Goal: Transaction & Acquisition: Purchase product/service

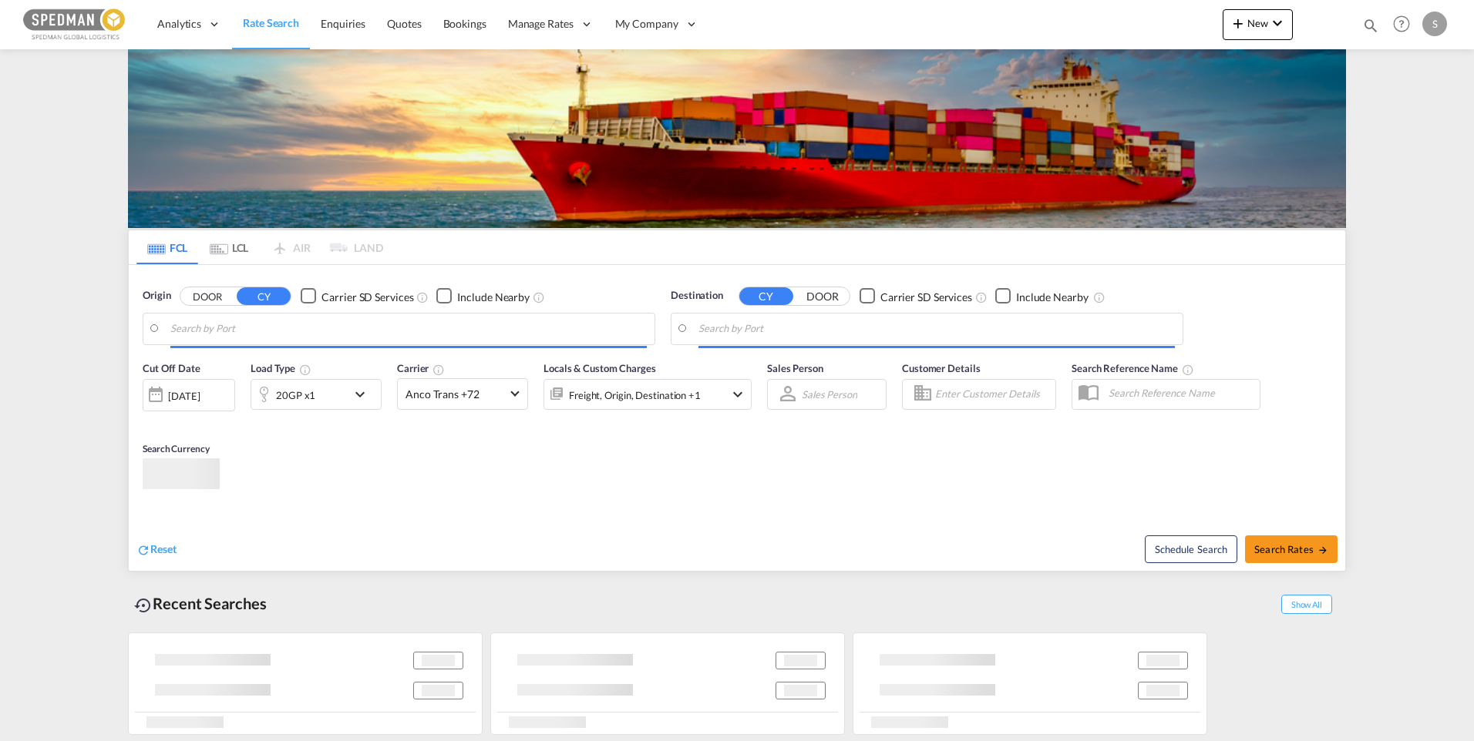
type input "[GEOGRAPHIC_DATA], [GEOGRAPHIC_DATA]"
type input "Alexandria ([GEOGRAPHIC_DATA]), EGALY"
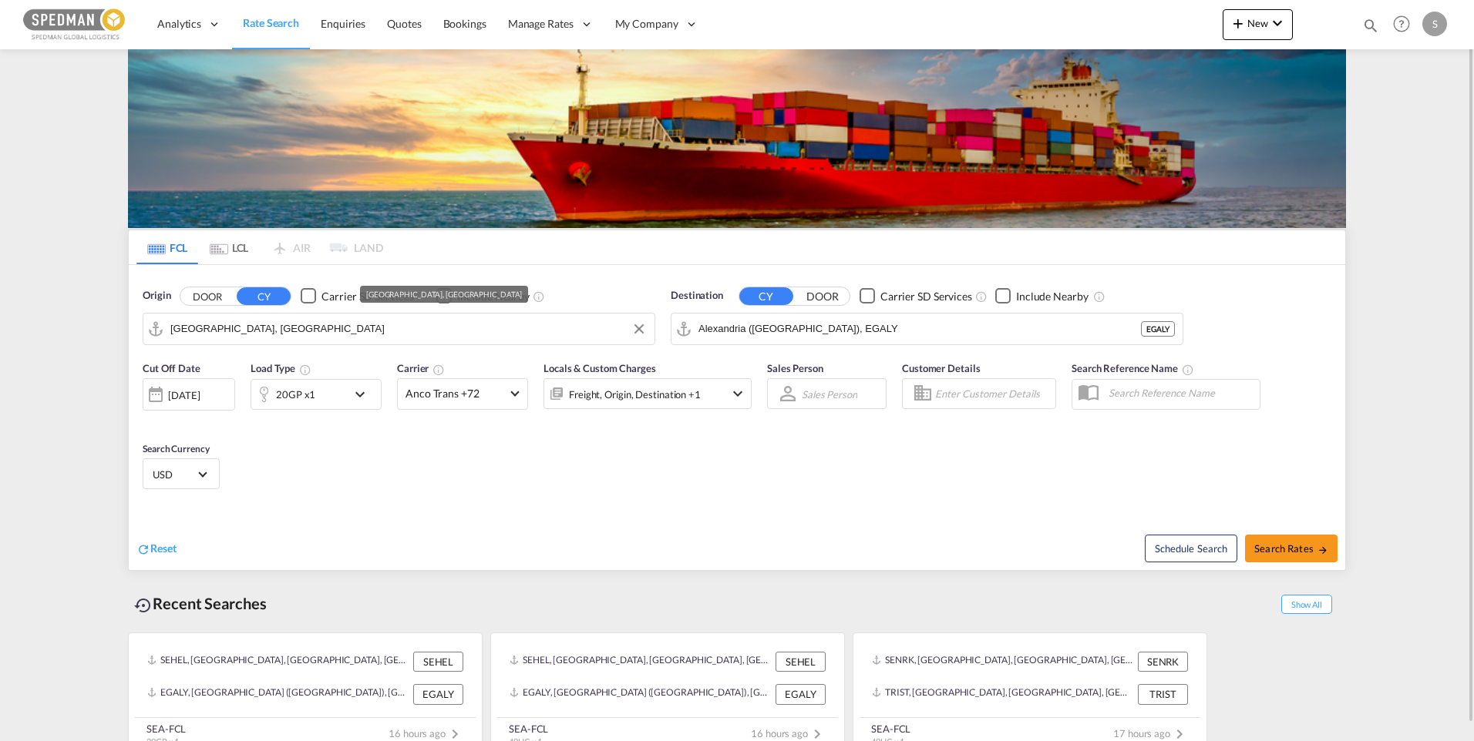
drag, startPoint x: 291, startPoint y: 328, endPoint x: 51, endPoint y: 319, distance: 240.7
click at [48, 319] on md-content "Analytics Dashboard Rate Search Enquiries Quotes Bookings" at bounding box center [737, 370] width 1474 height 741
drag, startPoint x: 285, startPoint y: 328, endPoint x: 108, endPoint y: 326, distance: 177.3
click at [108, 326] on md-content "Analytics Dashboard Rate Search Enquiries Quotes Bookings" at bounding box center [737, 370] width 1474 height 741
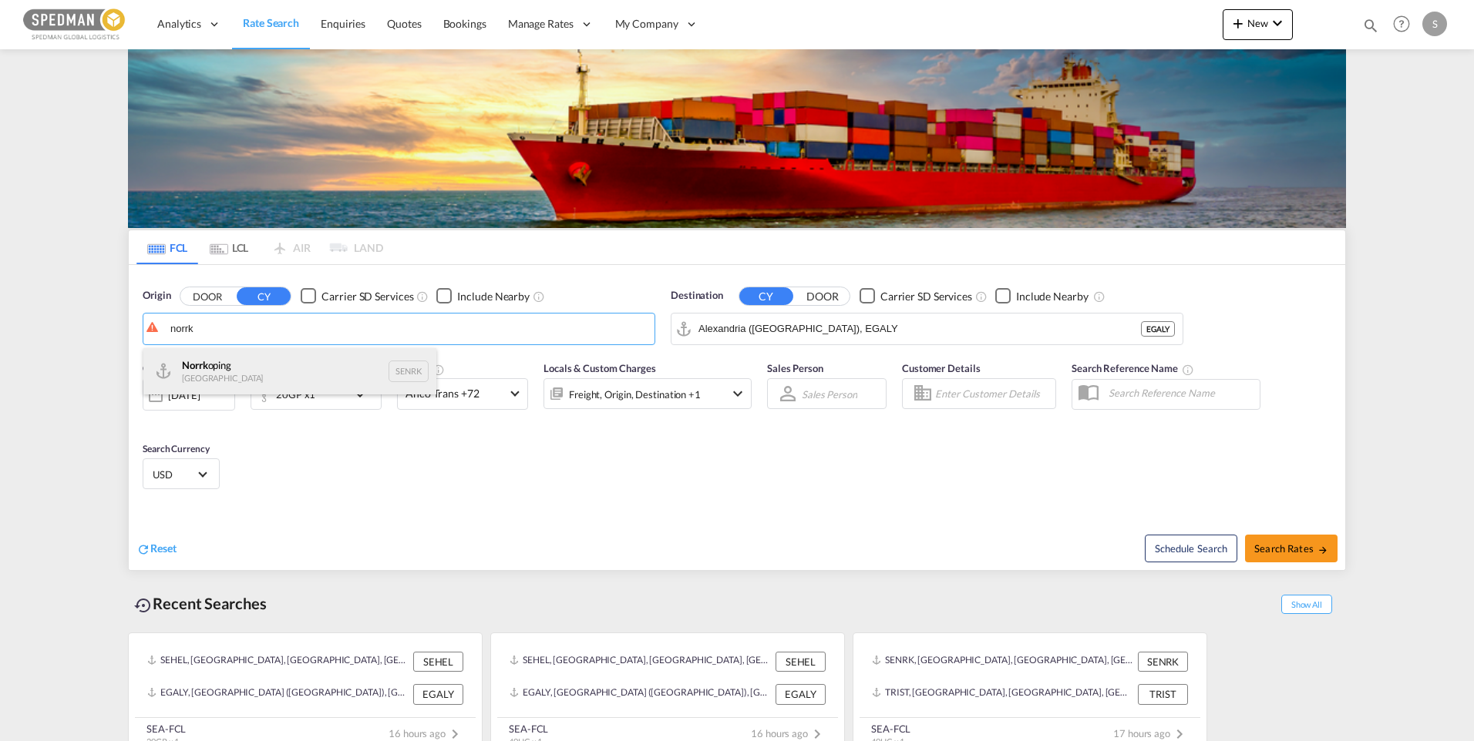
click at [263, 375] on div "Norrk oping [GEOGRAPHIC_DATA] SENRK" at bounding box center [289, 371] width 293 height 46
type input "Norrkoping, SENRK"
drag, startPoint x: 884, startPoint y: 324, endPoint x: 580, endPoint y: 327, distance: 303.7
click at [580, 327] on div "Origin DOOR CY Carrier SD Services Include Nearby Norrkoping, SENRK SENRK Desti…" at bounding box center [737, 309] width 1216 height 88
drag, startPoint x: 908, startPoint y: 321, endPoint x: 563, endPoint y: 318, distance: 345.3
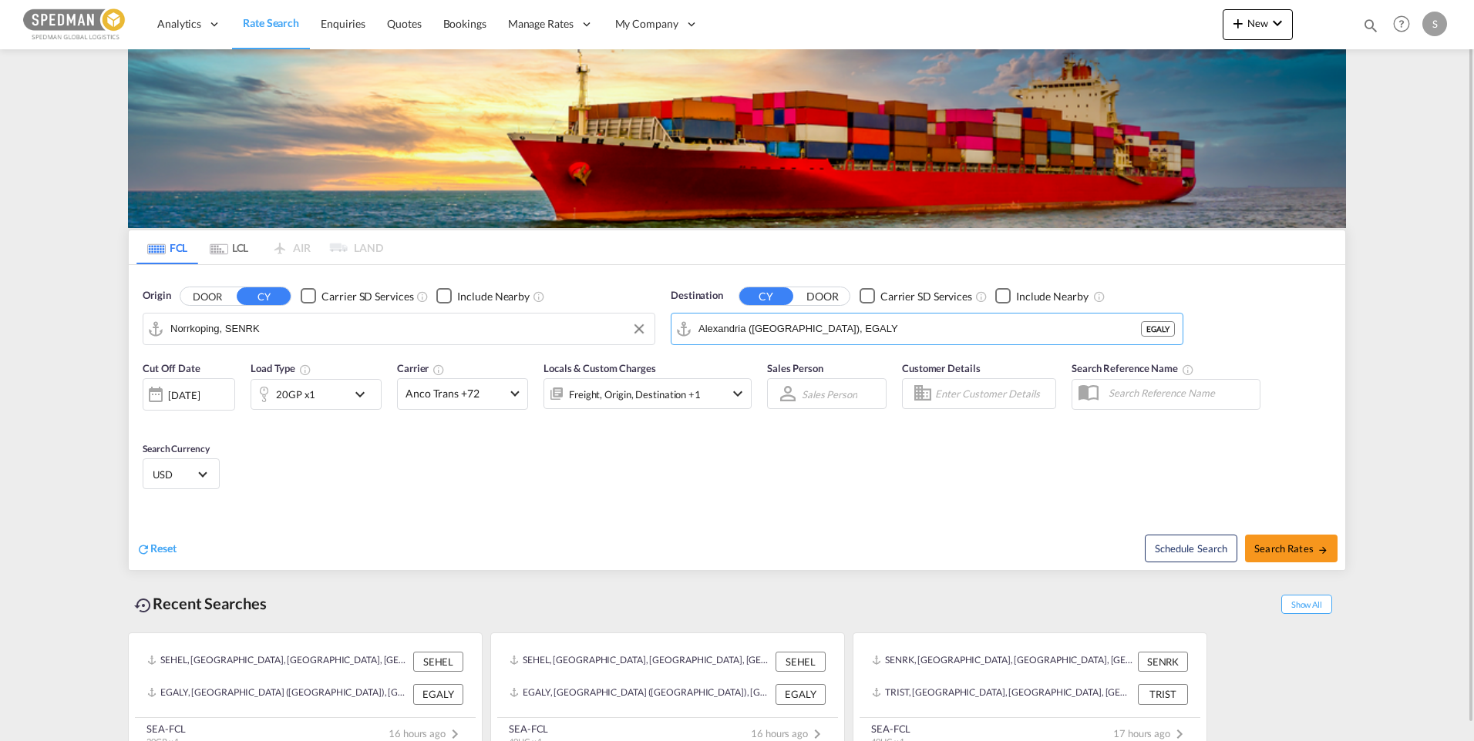
click at [563, 318] on div "Origin DOOR CY Carrier SD Services Include Nearby Norrkoping, SENRK Destination…" at bounding box center [737, 309] width 1216 height 88
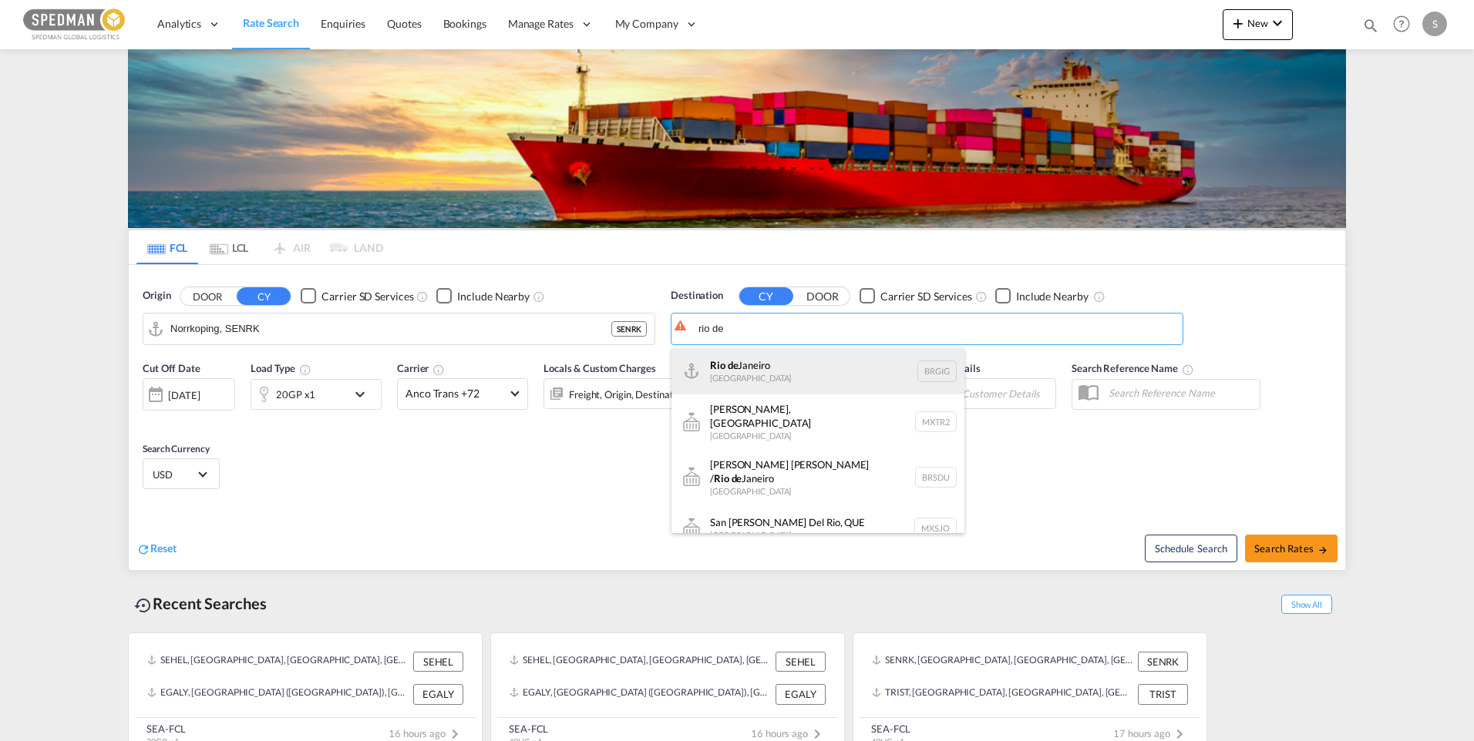
click at [767, 358] on div "[GEOGRAPHIC_DATA] [GEOGRAPHIC_DATA] BRGIG" at bounding box center [817, 371] width 293 height 46
type input "[GEOGRAPHIC_DATA], BRGIG"
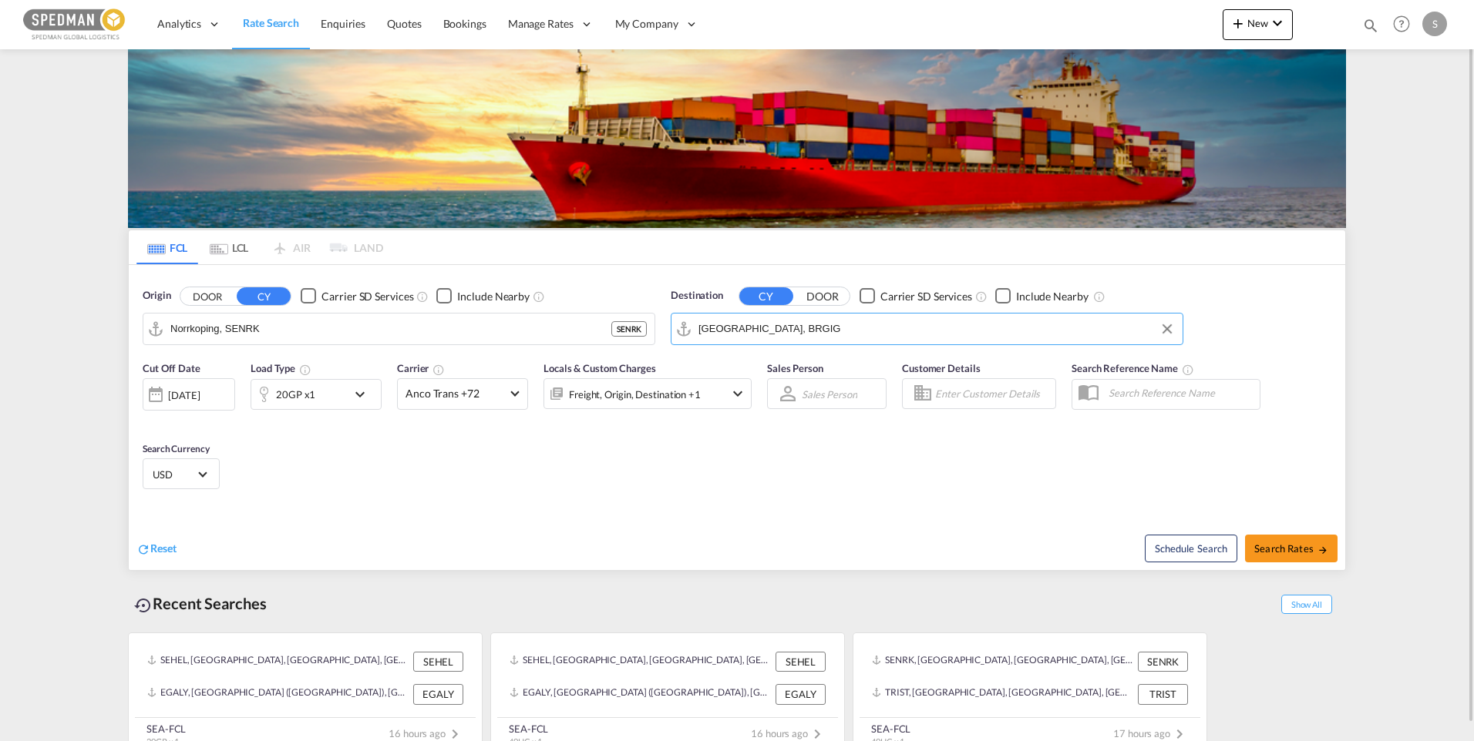
click at [355, 390] on md-icon "icon-chevron-down" at bounding box center [364, 394] width 26 height 18
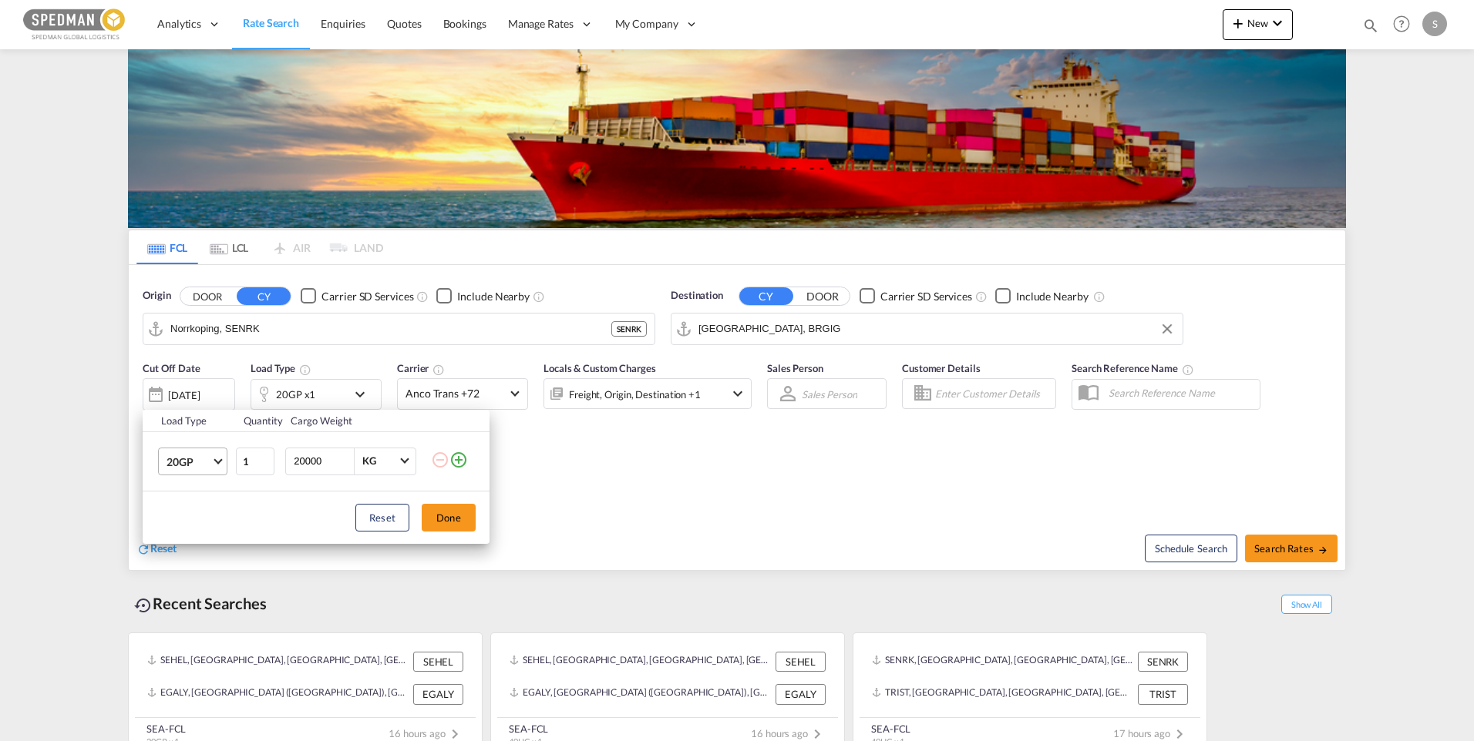
click at [224, 466] on md-select-value "20GP" at bounding box center [196, 462] width 62 height 26
click at [192, 526] on md-option "40HC" at bounding box center [206, 535] width 105 height 37
click at [440, 516] on button "Done" at bounding box center [449, 518] width 54 height 28
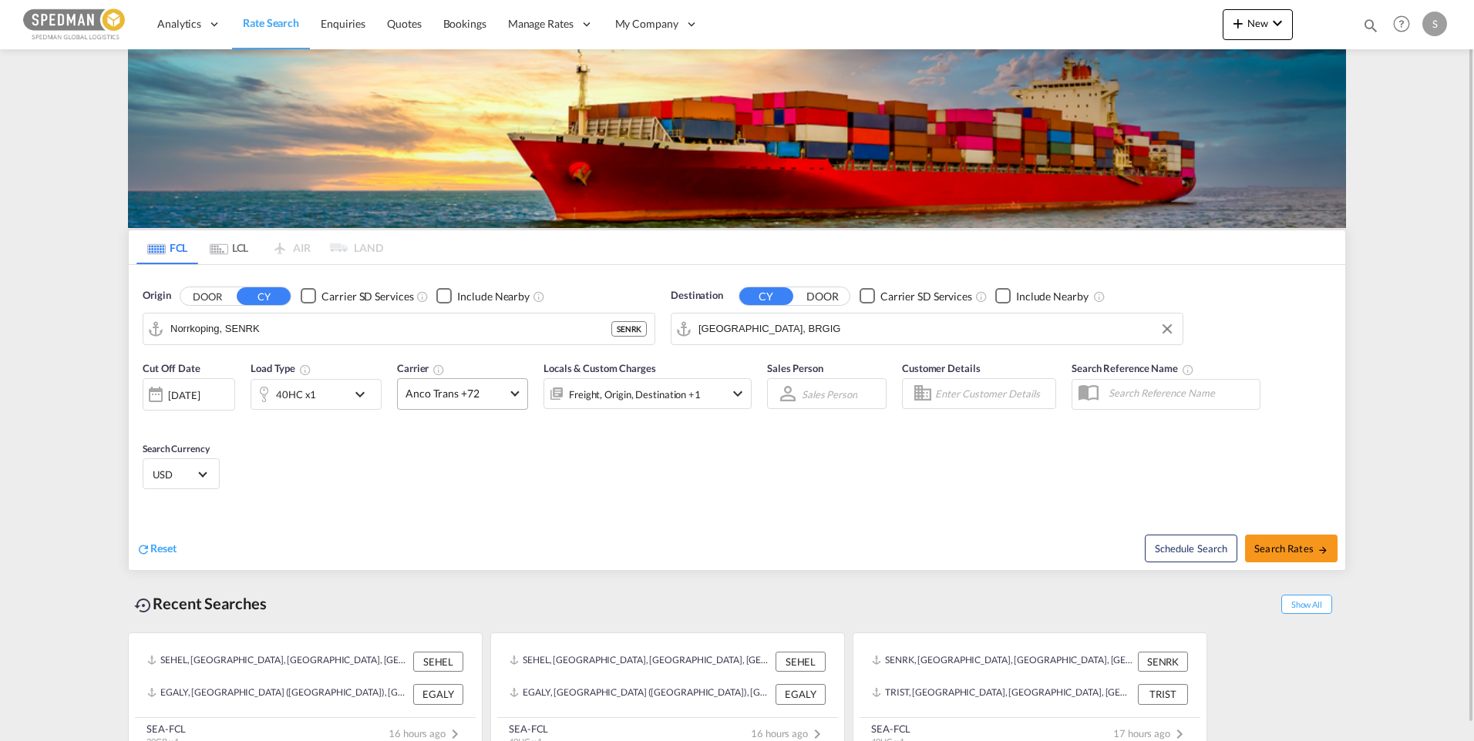
click at [519, 402] on md-select-value "Anco Trans +72" at bounding box center [462, 394] width 129 height 30
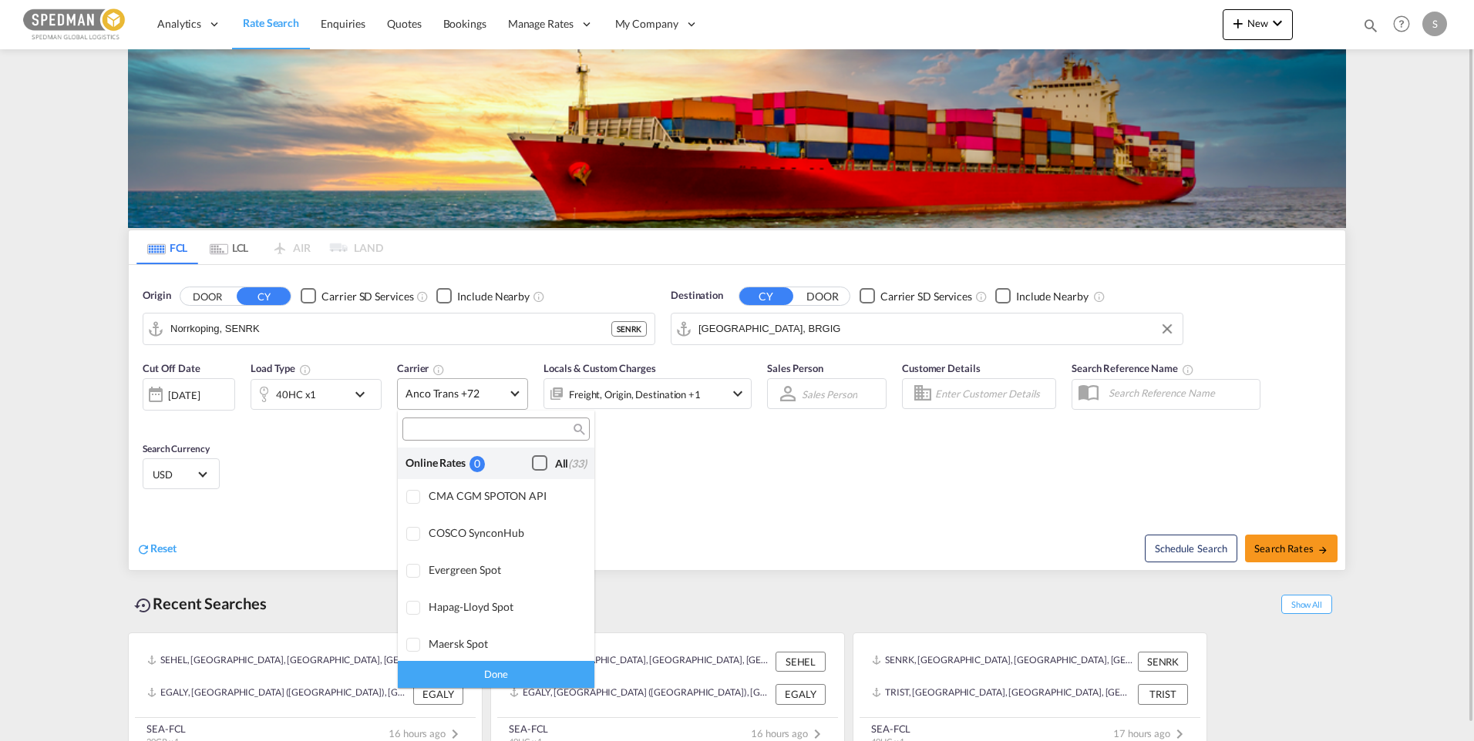
scroll to position [1201, 0]
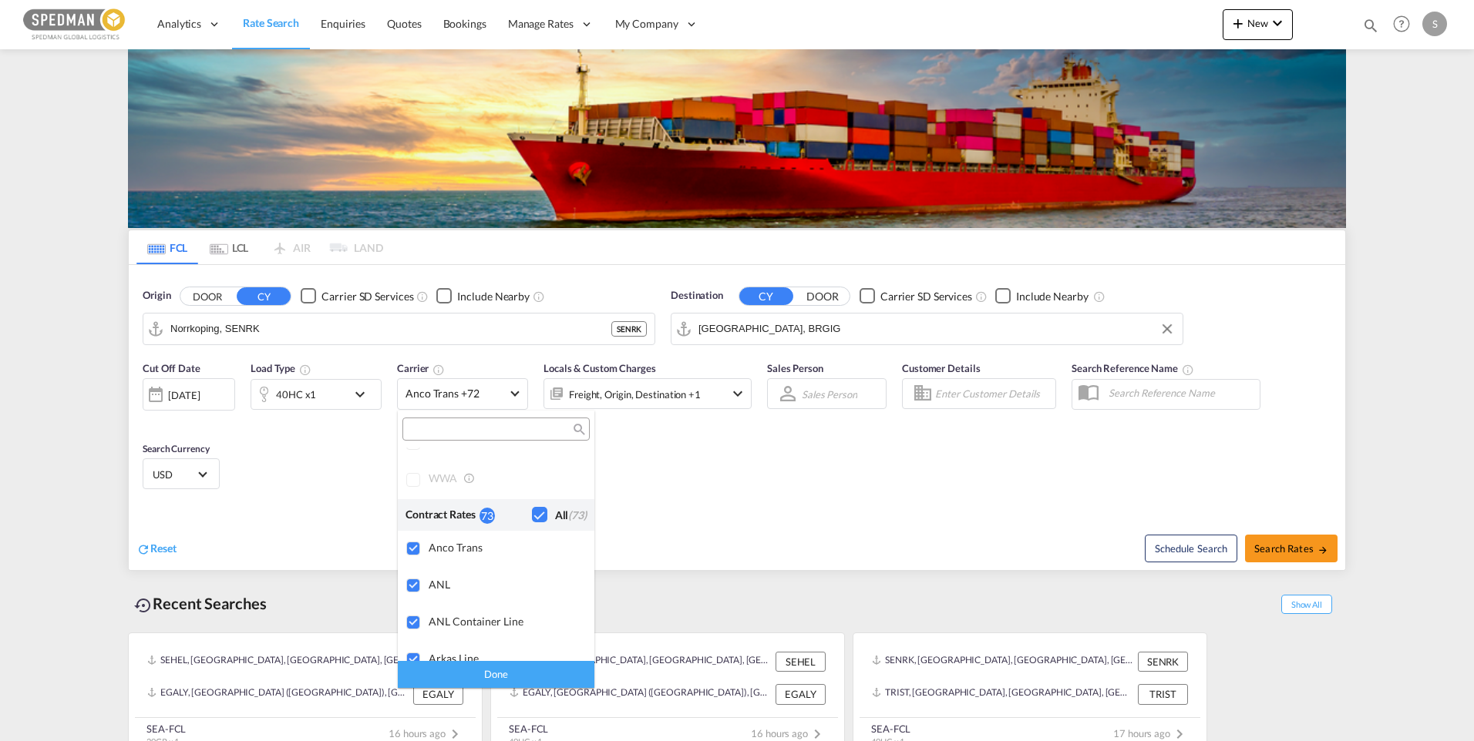
click at [745, 392] on md-backdrop at bounding box center [737, 370] width 1474 height 741
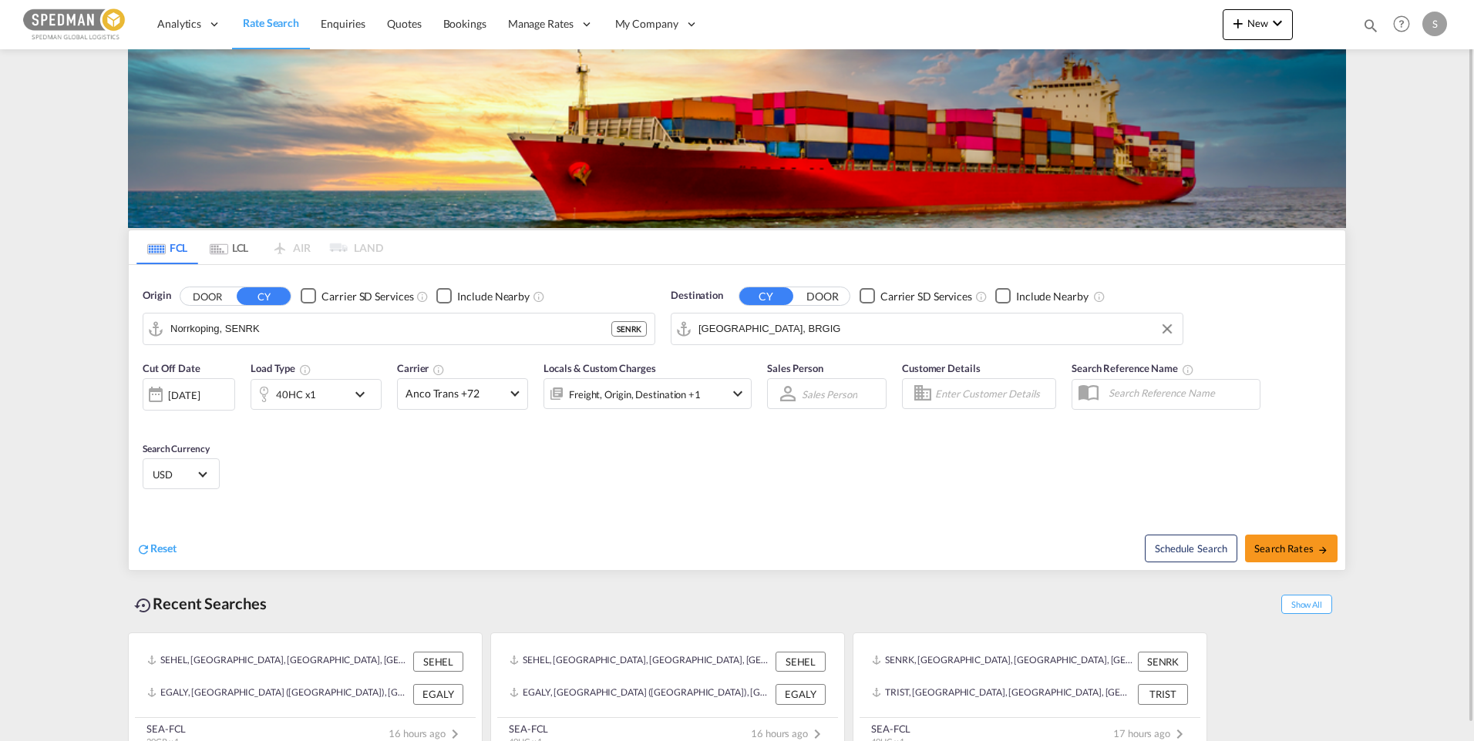
click at [739, 392] on md-icon "icon-chevron-down" at bounding box center [737, 394] width 18 height 18
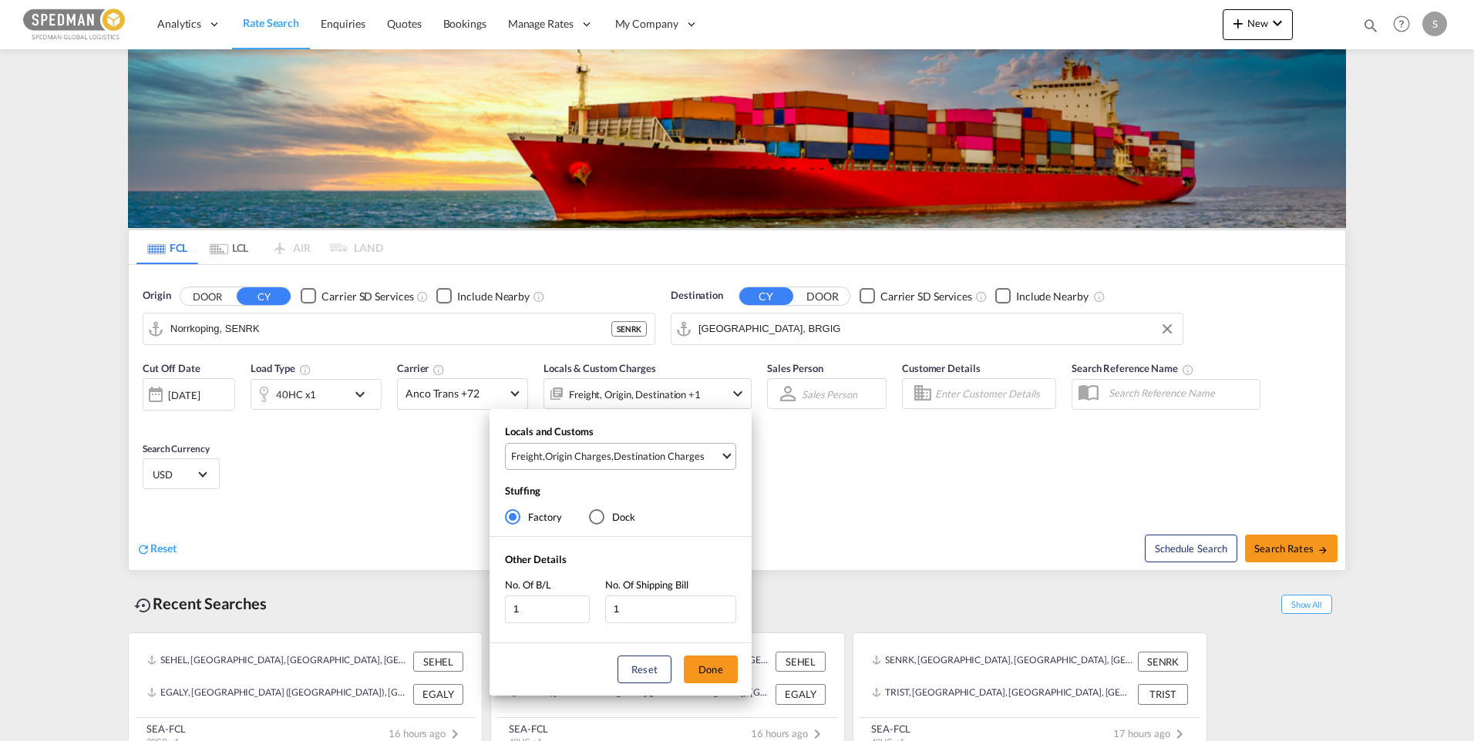
click at [722, 459] on md-select-value "Freight , Origin Charges , Destination Charges" at bounding box center [622, 456] width 226 height 25
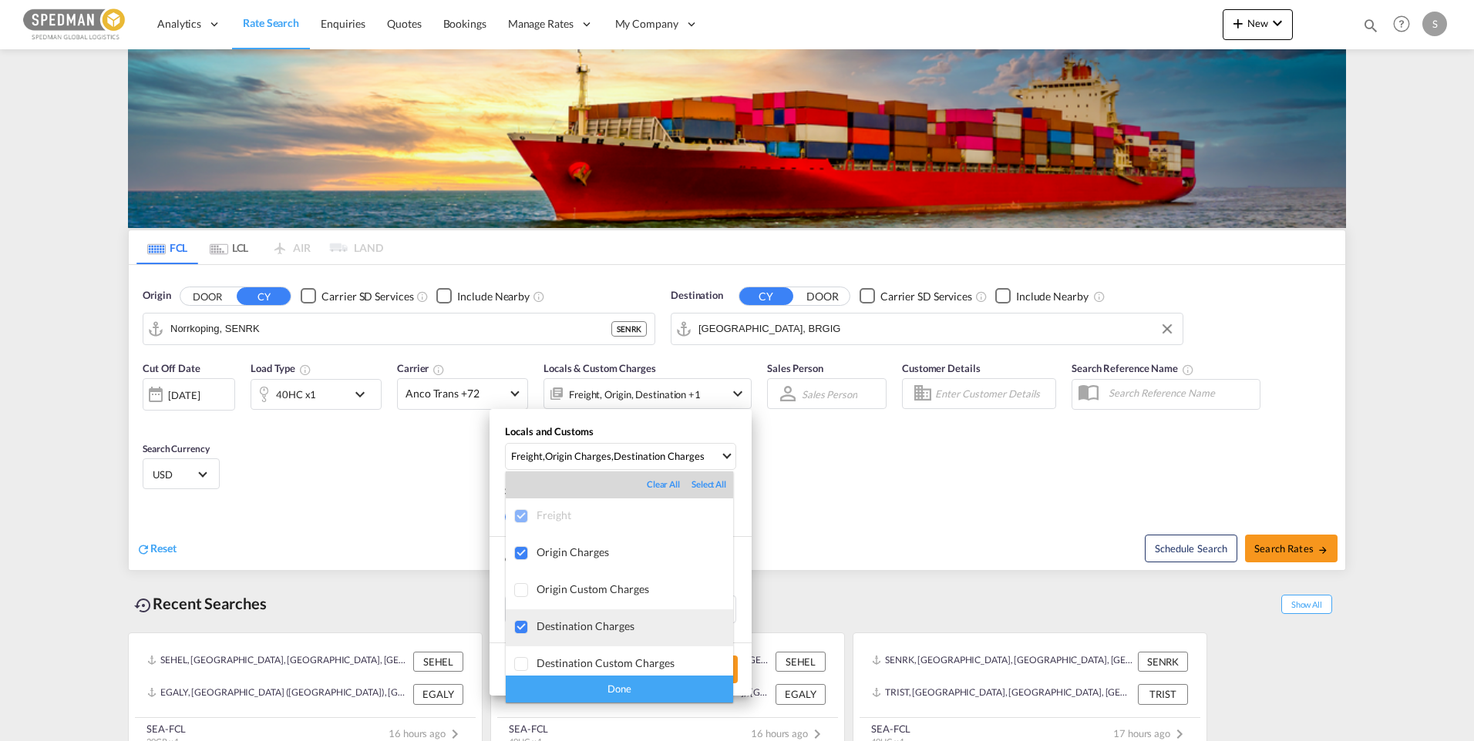
click at [523, 624] on div at bounding box center [521, 627] width 15 height 15
click at [587, 679] on div "Done" at bounding box center [619, 689] width 227 height 27
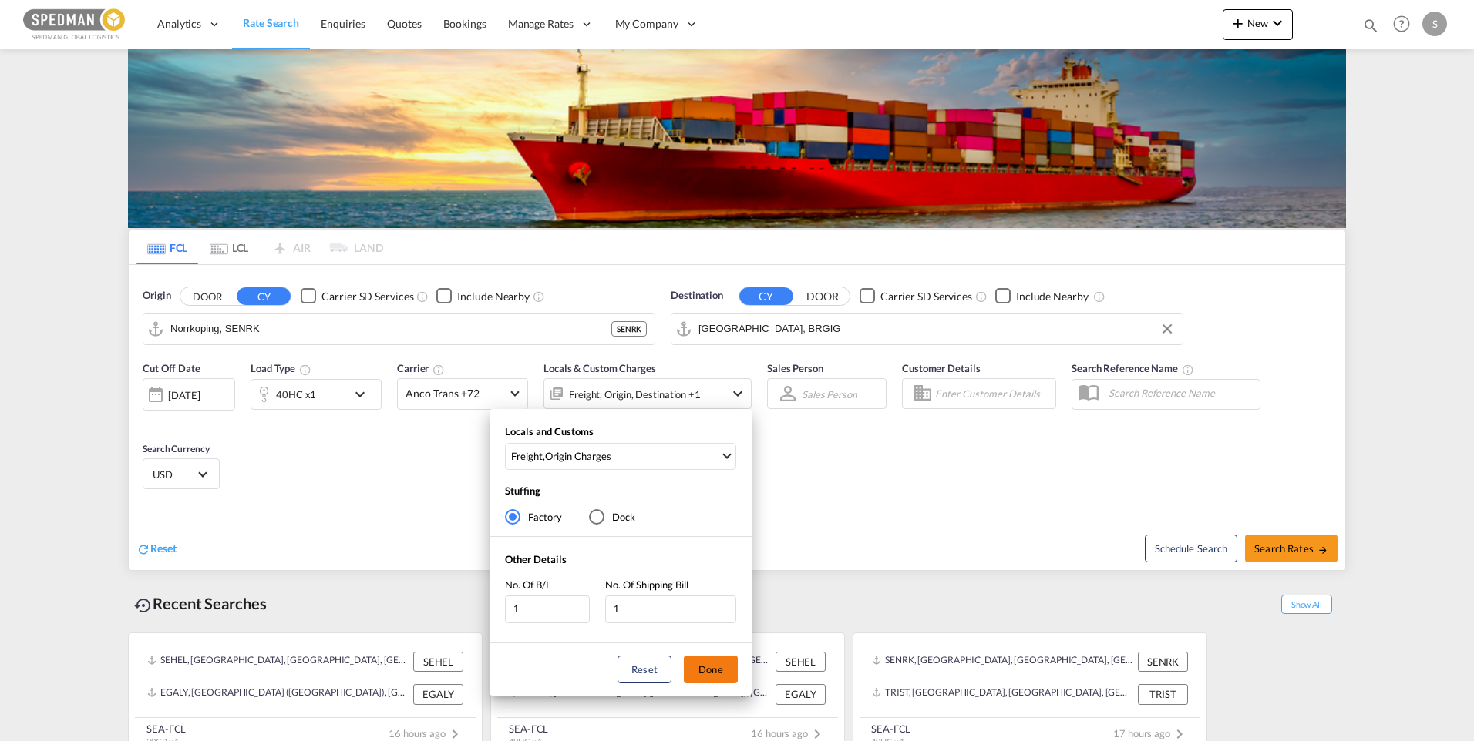
click at [714, 670] on button "Done" at bounding box center [711, 670] width 54 height 28
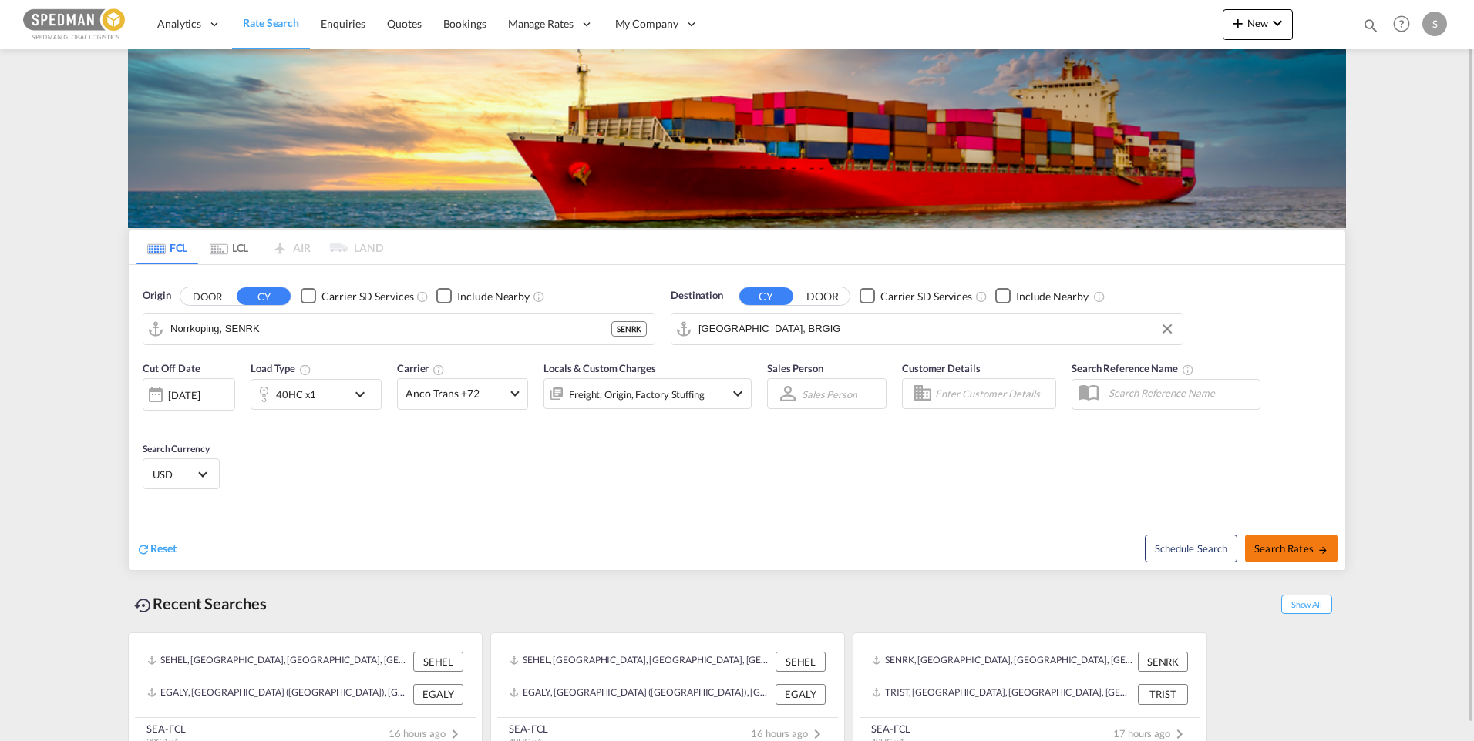
click at [1285, 536] on button "Search Rates" at bounding box center [1291, 549] width 92 height 28
type input "SENRK to BRGIG / [DATE]"
